Goal: Ask a question: Seek information or help from site administrators or community

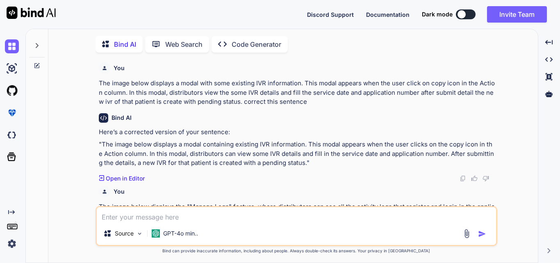
scroll to position [195, 0]
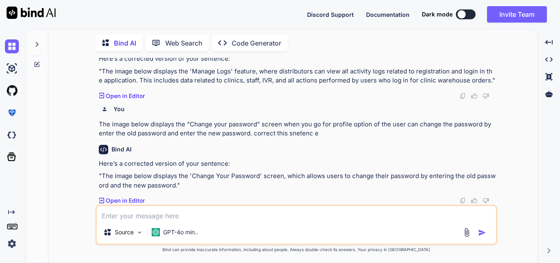
type textarea "The image below displays the login page of clinic staff After login the verify …"
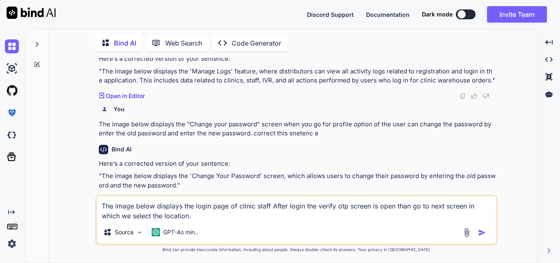
type textarea "x"
type textarea "The image below displays the login page of clinic staff After login the verify …"
type textarea "x"
type textarea "The image below displays the login page of clinic staff After login the verify …"
type textarea "x"
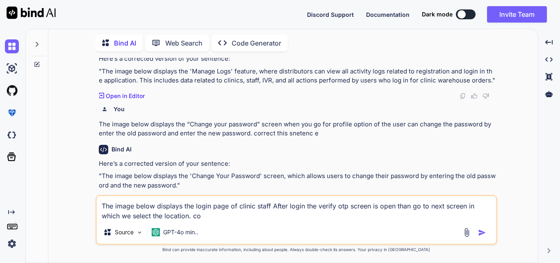
type textarea "The image below displays the login page of clinic staff After login the verify …"
type textarea "x"
type textarea "The image below displays the login page of clinic staff After login the verify …"
type textarea "x"
type textarea "The image below displays the login page of clinic staff After login the verify …"
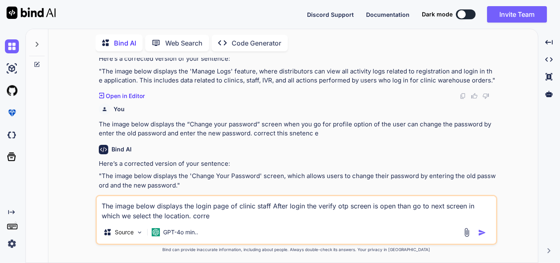
type textarea "x"
type textarea "The image below displays the login page of clinic staff After login the verify …"
type textarea "x"
type textarea "The image below displays the login page of clinic staff After login the verify …"
type textarea "x"
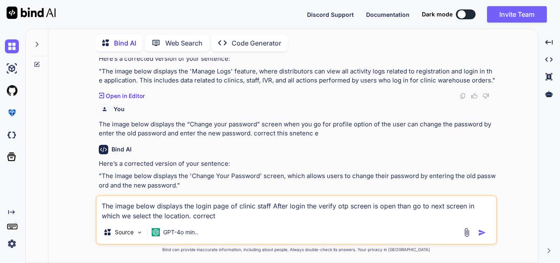
type textarea "The image below displays the login page of clinic staff After login the verify …"
type textarea "x"
type textarea "The image below displays the login page of clinic staff After login the verify …"
type textarea "x"
type textarea "The image below displays the login page of clinic staff After login the verify …"
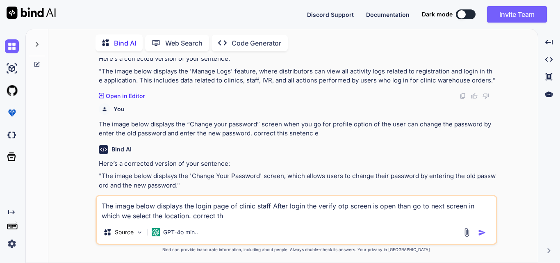
type textarea "x"
type textarea "The image below displays the login page of clinic staff After login the verify …"
type textarea "x"
type textarea "The image below displays the login page of clinic staff After login the verify …"
type textarea "x"
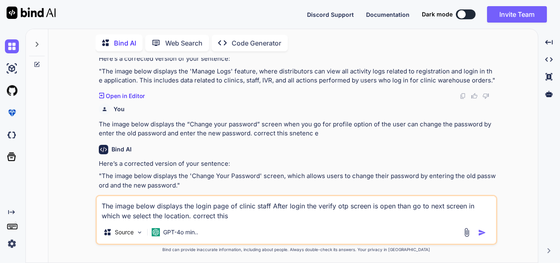
type textarea "The image below displays the login page of clinic staff After login the verify …"
type textarea "x"
type textarea "The image below displays the login page of clinic staff After login the verify …"
type textarea "x"
type textarea "The image below displays the login page of clinic staff After login the verify …"
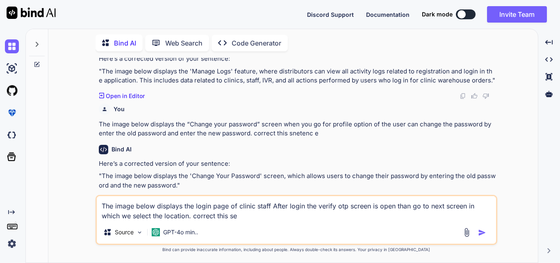
type textarea "x"
type textarea "The image below displays the login page of clinic staff After login the verify …"
type textarea "x"
type textarea "The image below displays the login page of clinic staff After login the verify …"
type textarea "x"
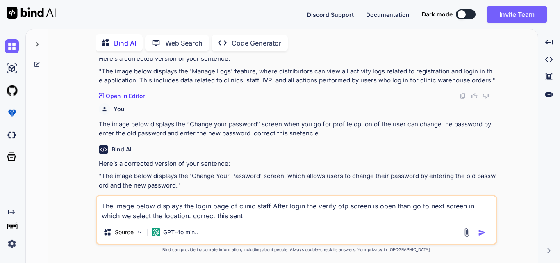
type textarea "The image below displays the login page of clinic staff After login the verify …"
type textarea "x"
type textarea "The image below displays the login page of clinic staff After login the verify …"
type textarea "x"
type textarea "The image below displays the login page of clinic staff After login the verify …"
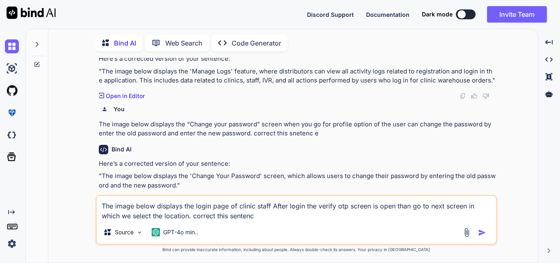
type textarea "x"
type textarea "The image below displays the login page of clinic staff After login the verify …"
type textarea "x"
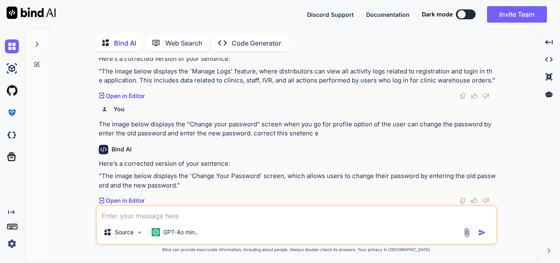
scroll to position [291, 0]
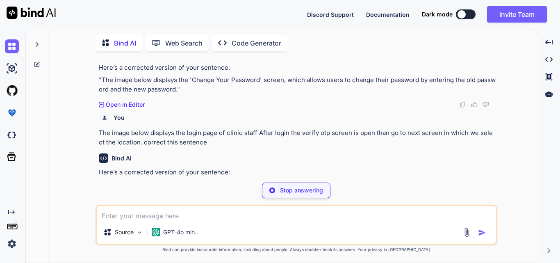
type textarea "x"
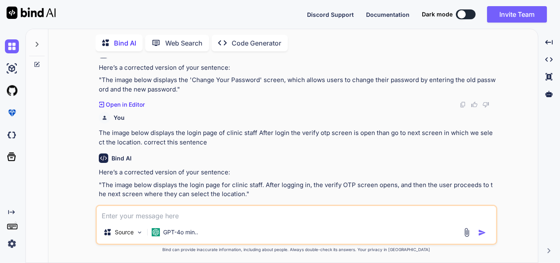
scroll to position [300, 0]
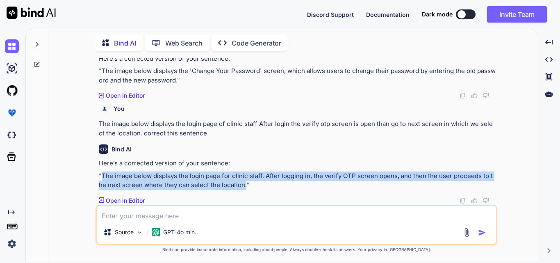
drag, startPoint x: 102, startPoint y: 175, endPoint x: 240, endPoint y: 184, distance: 138.6
click at [240, 184] on p ""The image below displays the login page for clinic staff. After logging in, th…" at bounding box center [297, 180] width 397 height 18
copy p "The image below displays the login page for clinic staff. After logging in, the…"
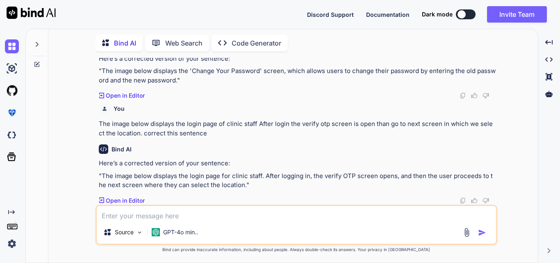
click at [131, 215] on textarea at bounding box center [297, 213] width 400 height 15
paste textarea "The image below displays the login page for clinic staff. After logging in, the…"
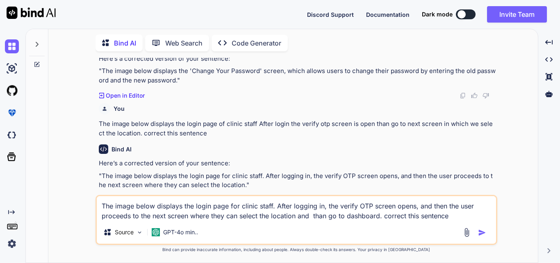
type textarea "The image below displays the login page for clinic staff. After logging in, the…"
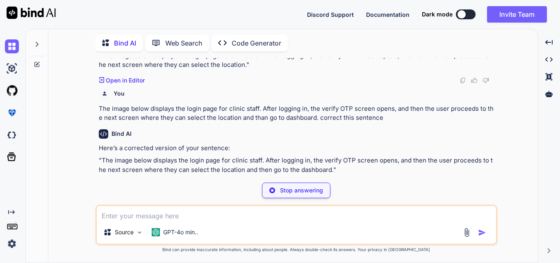
scroll to position [405, 0]
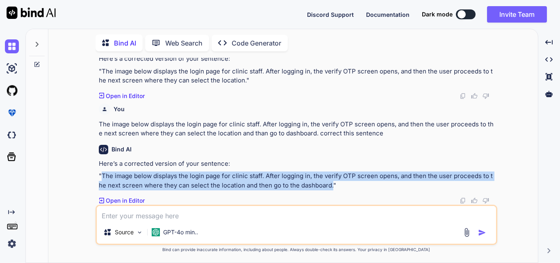
drag, startPoint x: 101, startPoint y: 177, endPoint x: 329, endPoint y: 188, distance: 228.4
click at [329, 188] on p ""The image below displays the login page for clinic staff. After logging in, th…" at bounding box center [297, 180] width 397 height 18
copy p "The image below displays the login page for clinic staff. After logging in, the…"
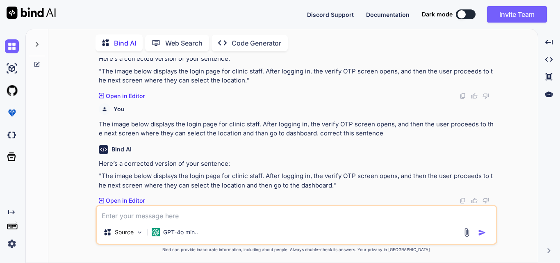
click at [155, 217] on textarea at bounding box center [297, 213] width 400 height 15
paste textarea ": The image below displays the clinic staff dashboard, where the clinic can cha…"
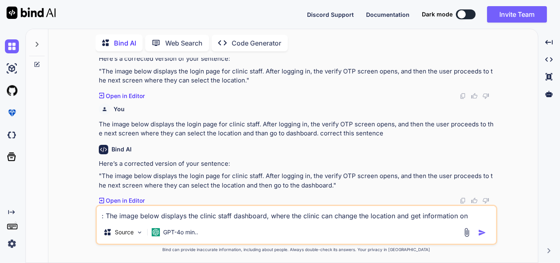
scroll to position [425, 0]
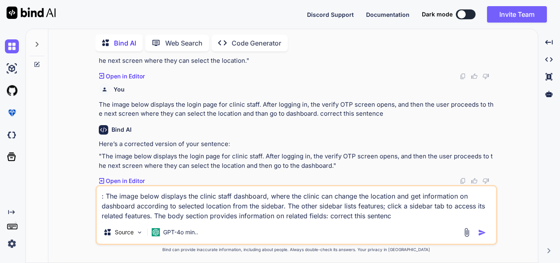
type textarea ": The image below displays the clinic staff dashboard, where the clinic can cha…"
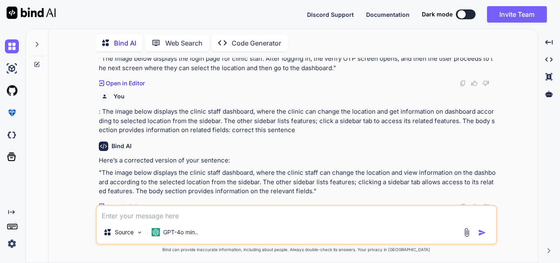
scroll to position [528, 0]
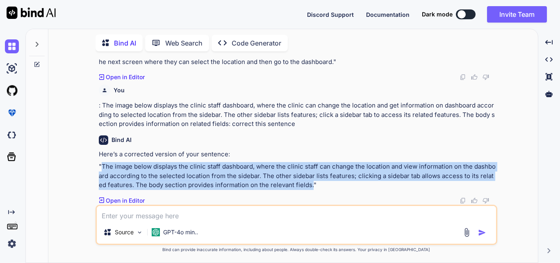
drag, startPoint x: 102, startPoint y: 166, endPoint x: 307, endPoint y: 183, distance: 205.9
click at [307, 183] on p ""The image below displays the clinic staff dashboard, where the clinic staff ca…" at bounding box center [297, 176] width 397 height 28
copy p "The image below displays the clinic staff dashboard, where the clinic staff can…"
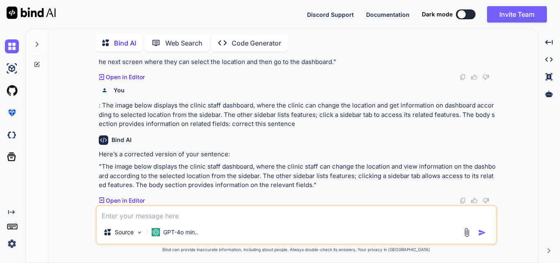
click at [228, 114] on p ": The image below displays the clinic staff dashboard, where the clinic can cha…" at bounding box center [297, 115] width 397 height 28
click at [171, 215] on textarea at bounding box center [297, 213] width 400 height 15
paste textarea "The image displays a side modal that appears when the "New" button is clicked o…"
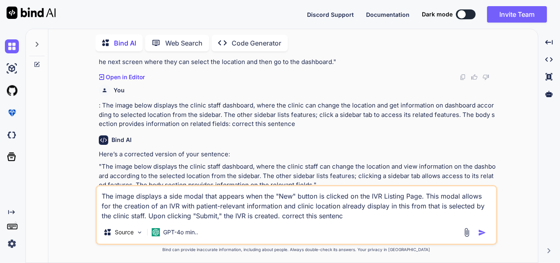
type textarea "The image displays a side modal that appears when the "New" button is clicked o…"
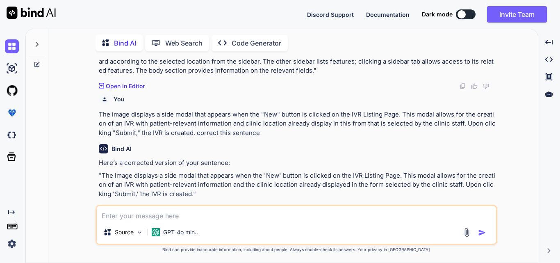
scroll to position [652, 0]
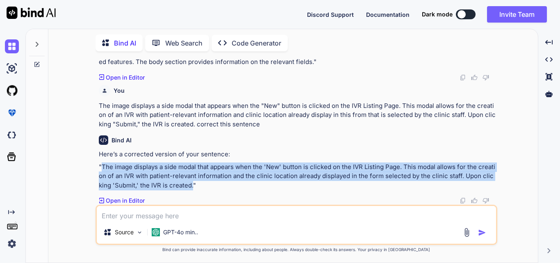
drag, startPoint x: 103, startPoint y: 165, endPoint x: 188, endPoint y: 185, distance: 88.1
click at [188, 185] on p ""The image displays a side modal that appears when the 'New' button is clicked …" at bounding box center [297, 176] width 397 height 28
copy p "The image displays a side modal that appears when the 'New' button is clicked o…"
